Goal: Information Seeking & Learning: Check status

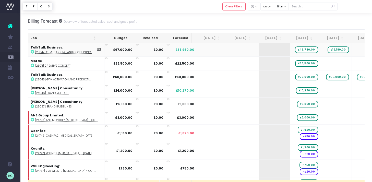
scroll to position [7, 0]
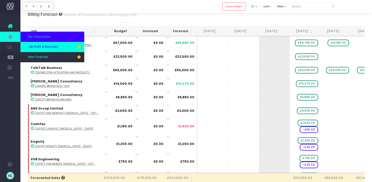
click at [44, 48] on span "Job Profit & Recovery" at bounding box center [43, 47] width 30 height 5
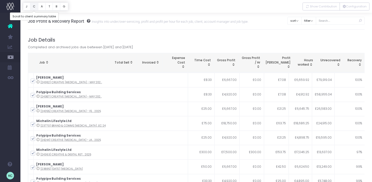
click at [33, 7] on button "C" at bounding box center [34, 7] width 8 height 8
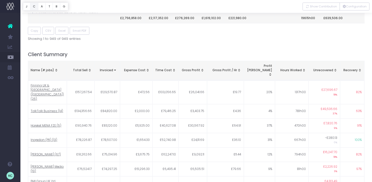
scroll to position [198, 0]
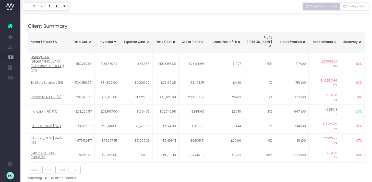
click at [328, 5] on span "Show Contribution" at bounding box center [323, 6] width 27 height 4
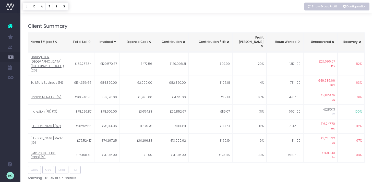
click at [330, 6] on span "Show Gross Profit" at bounding box center [323, 6] width 25 height 4
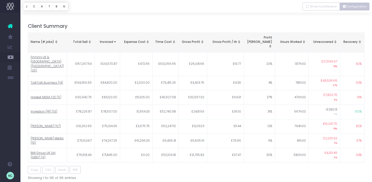
click at [351, 8] on button "Configuration" at bounding box center [354, 7] width 30 height 8
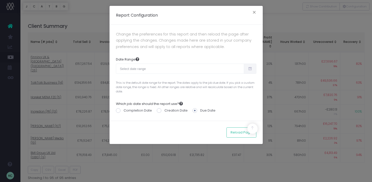
click at [309, 17] on div "Report Configuration × Change the preferences for this report and then reload t…" at bounding box center [186, 91] width 372 height 182
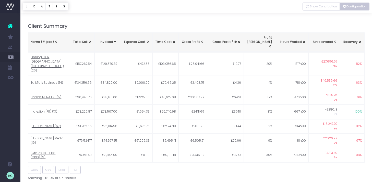
click at [353, 6] on button "Configuration" at bounding box center [354, 7] width 30 height 8
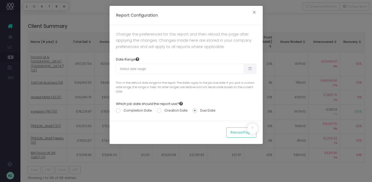
click at [246, 68] on span at bounding box center [250, 68] width 12 height 10
type input "[DATE]"
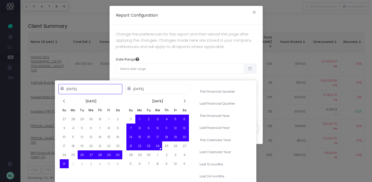
type input "[DATE]"
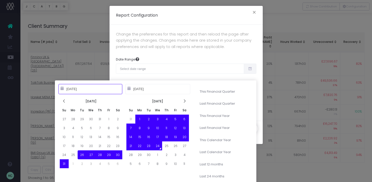
type input "[DATE]"
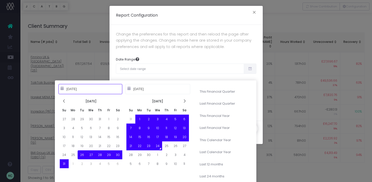
type input "[DATE]"
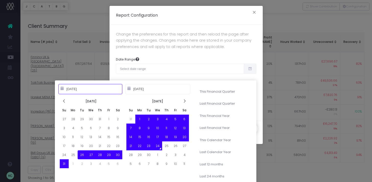
type input "[DATE]"
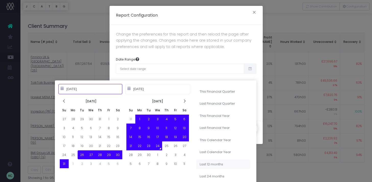
type input "[DATE]"
click at [206, 164] on li "Last 12 months" at bounding box center [223, 164] width 54 height 10
type input "[DATE] – [DATE]"
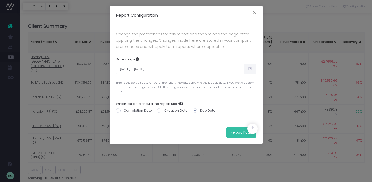
click at [234, 131] on button "Reload Page" at bounding box center [241, 132] width 30 height 10
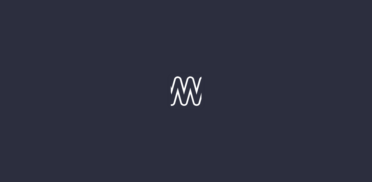
scroll to position [1, 0]
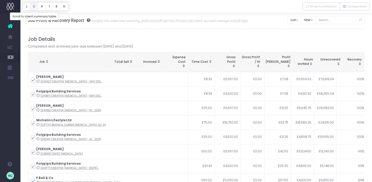
click at [34, 6] on button "C" at bounding box center [34, 7] width 8 height 8
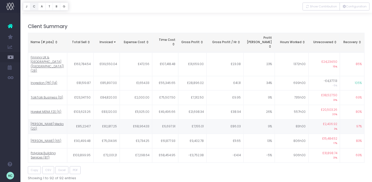
scroll to position [198, 0]
click at [46, 40] on div "Name (# jobs)" at bounding box center [48, 42] width 34 height 5
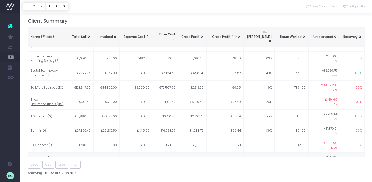
scroll to position [1163, 0]
